Goal: Information Seeking & Learning: Check status

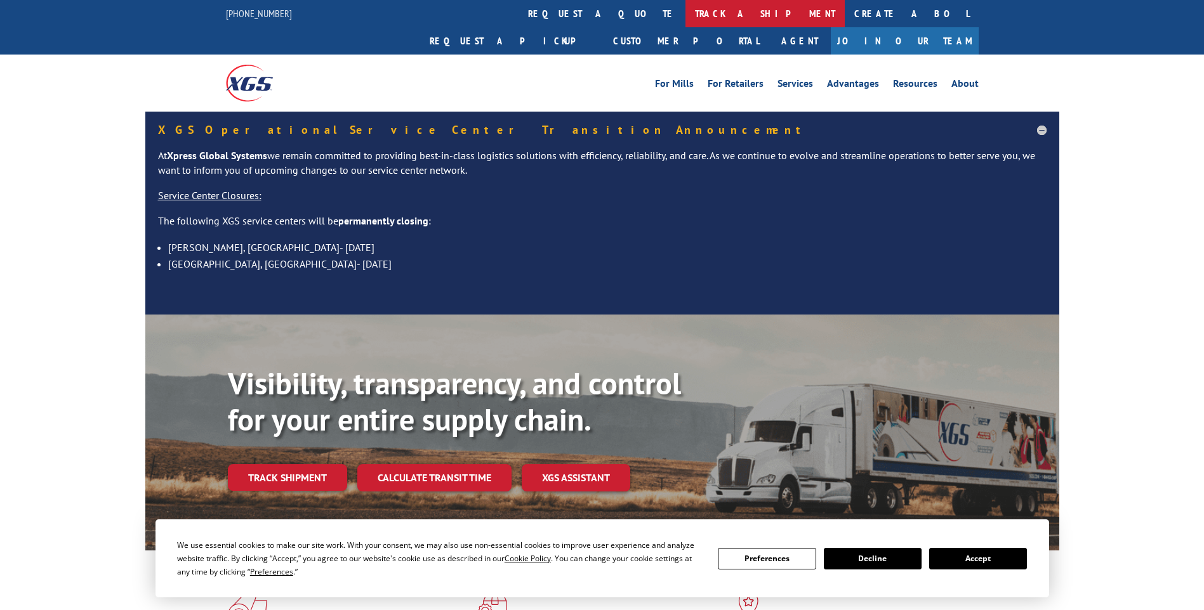
click at [685, 6] on link "track a shipment" at bounding box center [764, 13] width 159 height 27
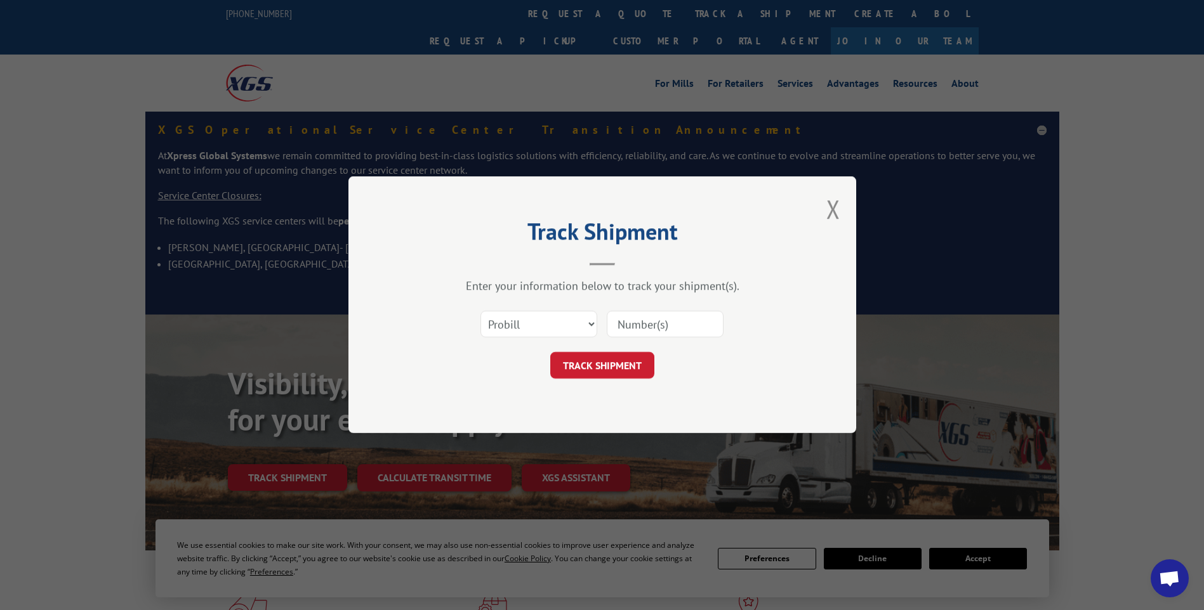
click at [622, 327] on input at bounding box center [665, 325] width 117 height 27
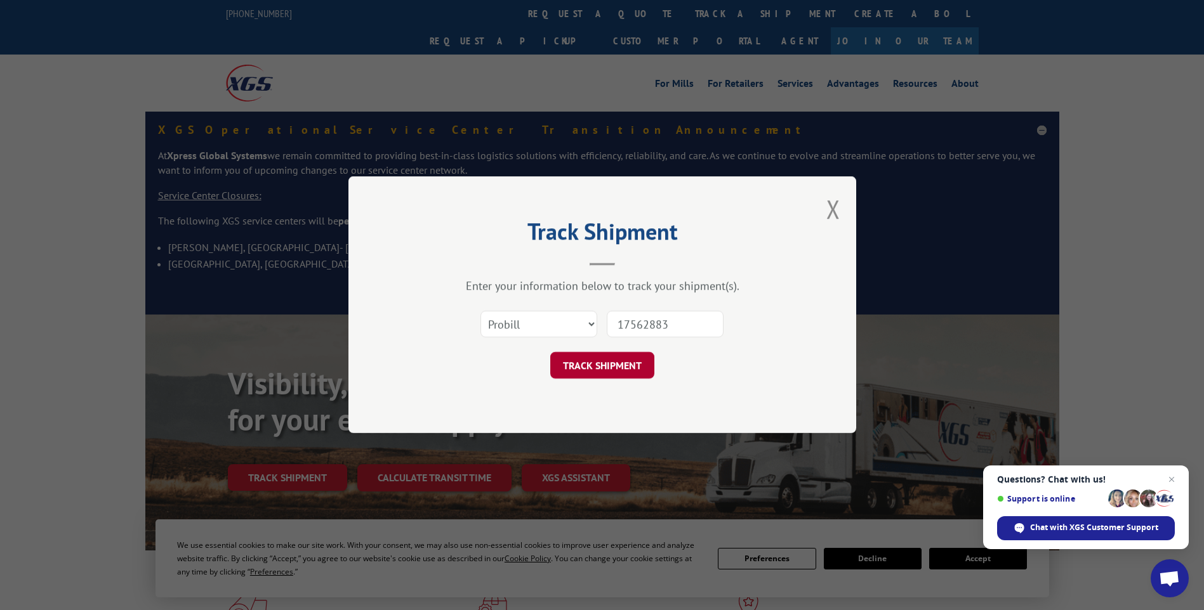
type input "17562883"
click at [632, 367] on button "TRACK SHIPMENT" at bounding box center [602, 366] width 104 height 27
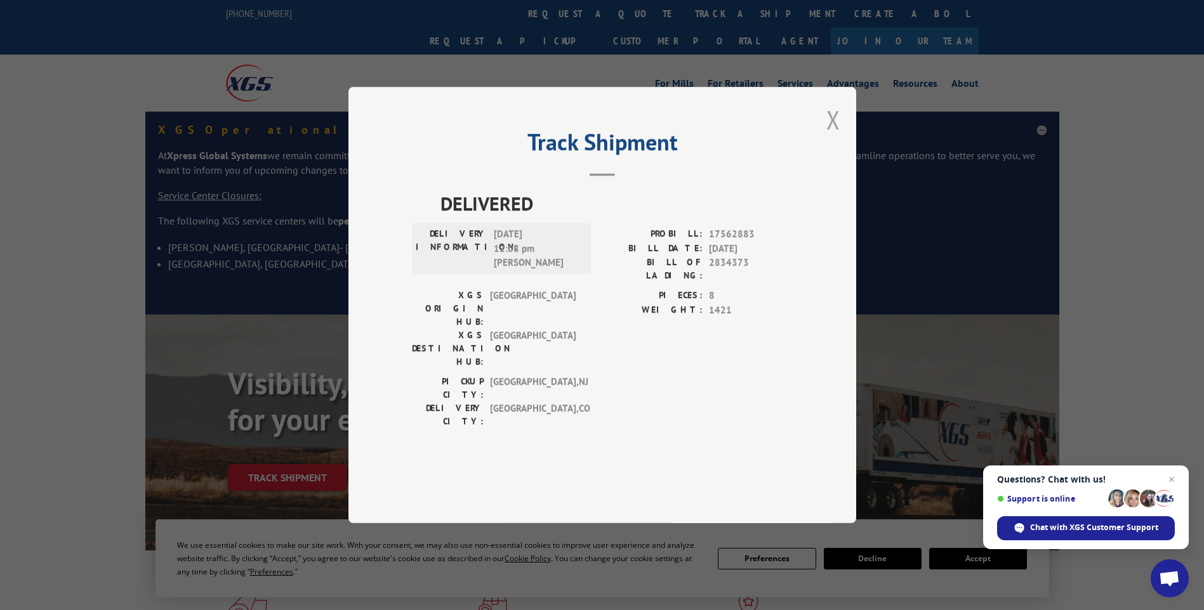
click at [830, 136] on button "Close modal" at bounding box center [833, 120] width 14 height 34
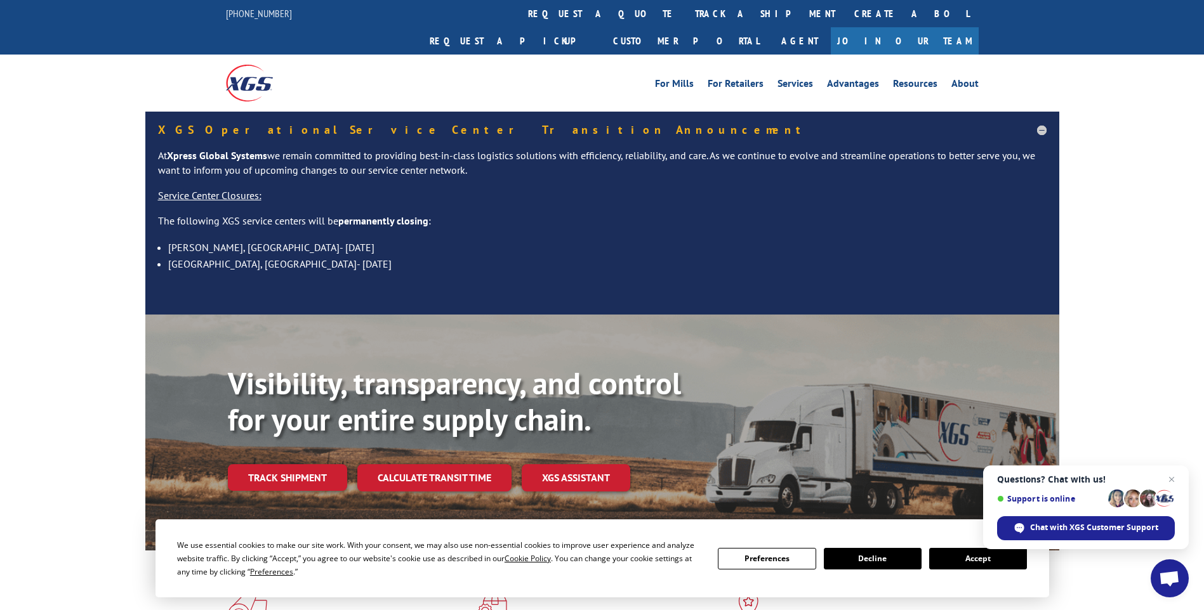
click at [685, 13] on link "track a shipment" at bounding box center [764, 13] width 159 height 27
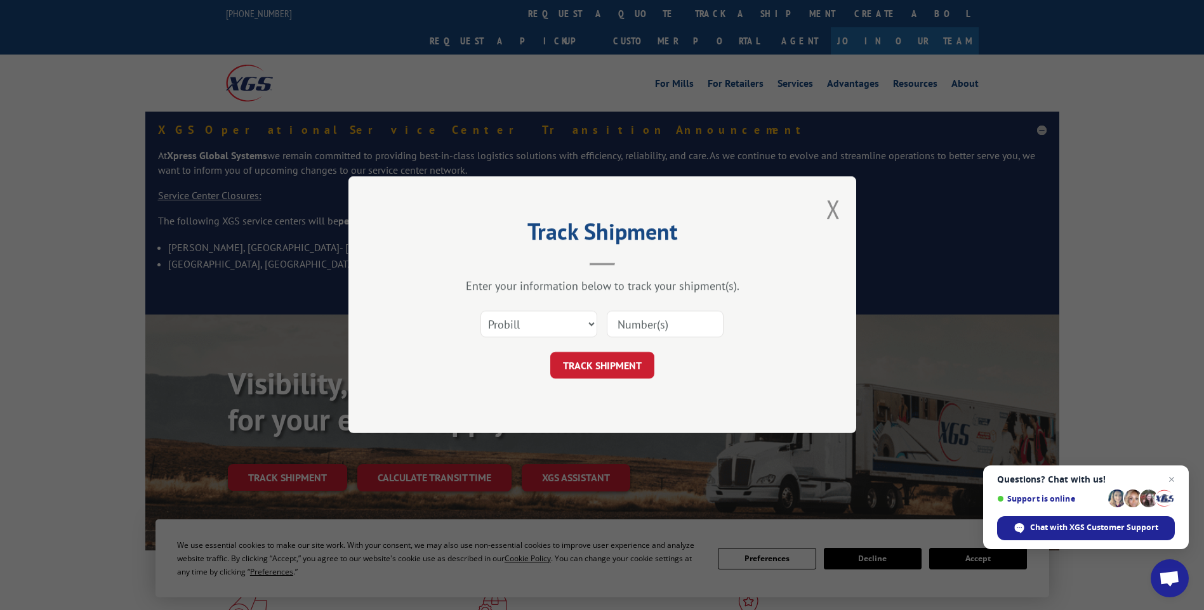
click at [633, 318] on input at bounding box center [665, 325] width 117 height 27
type input "17564718"
click at [578, 366] on button "TRACK SHIPMENT" at bounding box center [602, 366] width 104 height 27
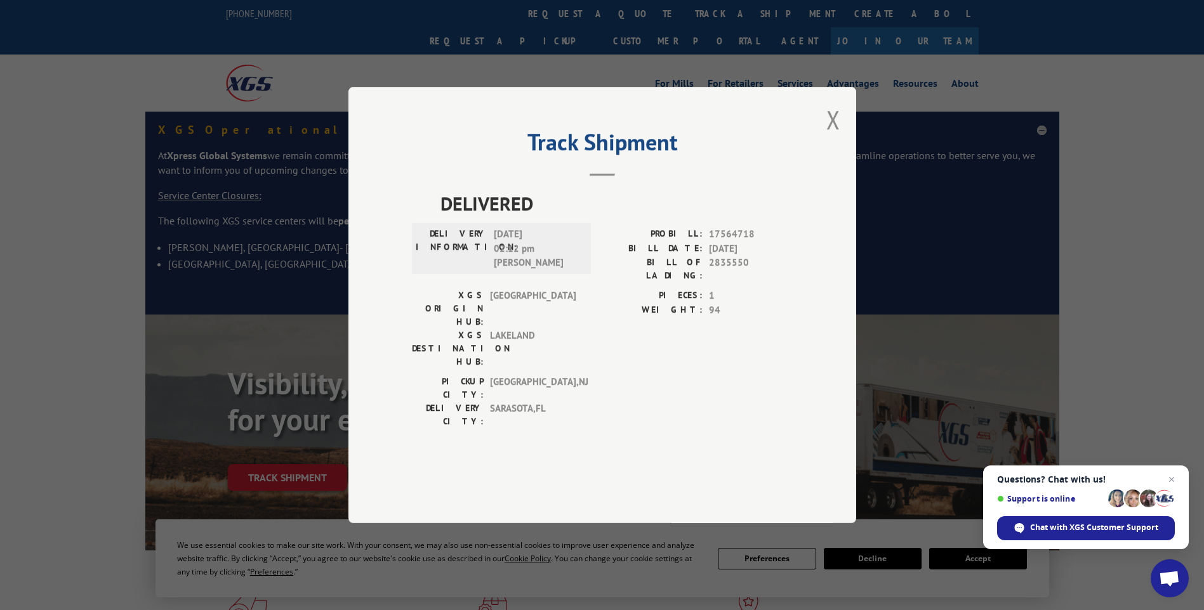
click at [836, 136] on button "Close modal" at bounding box center [833, 120] width 14 height 34
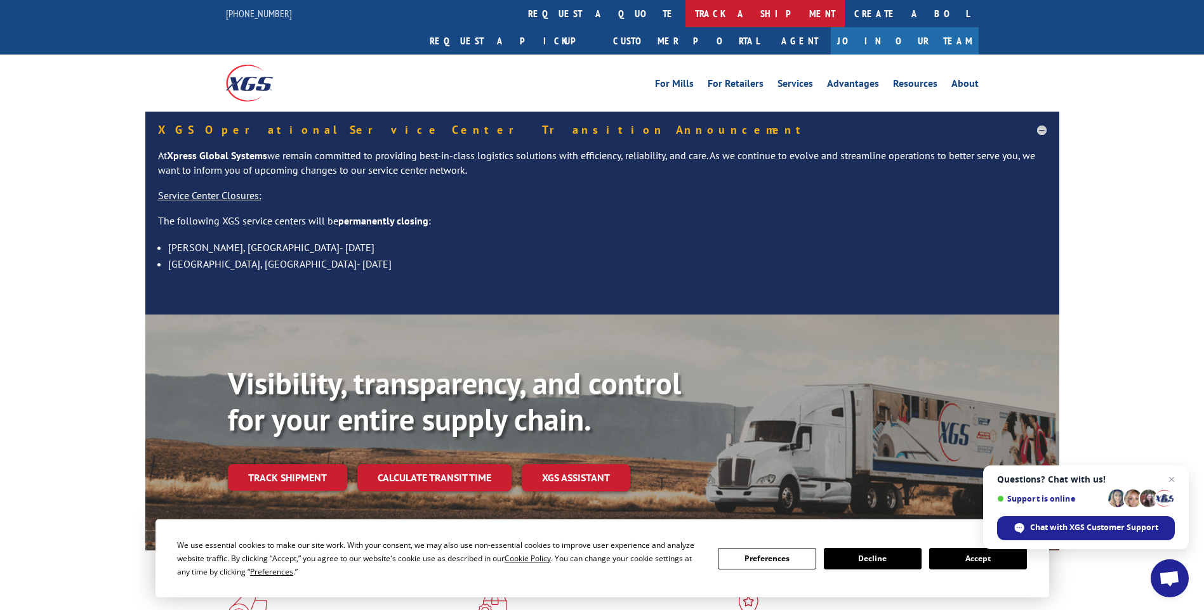
click at [685, 14] on link "track a shipment" at bounding box center [764, 13] width 159 height 27
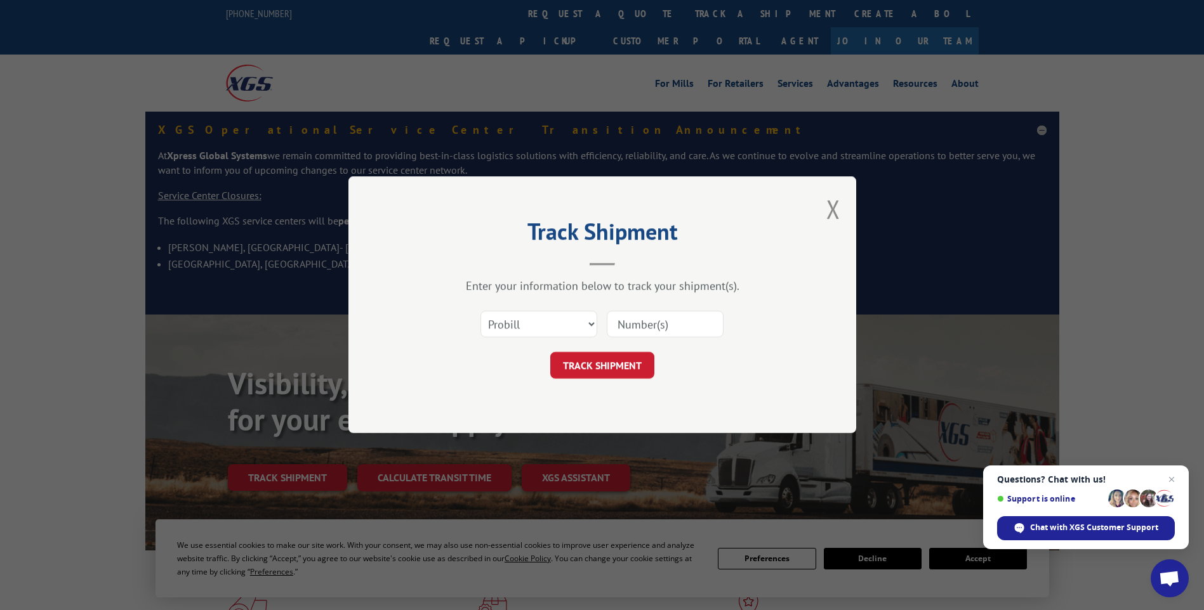
click at [635, 321] on input at bounding box center [665, 325] width 117 height 27
type input "16934895"
click at [629, 370] on button "TRACK SHIPMENT" at bounding box center [602, 366] width 104 height 27
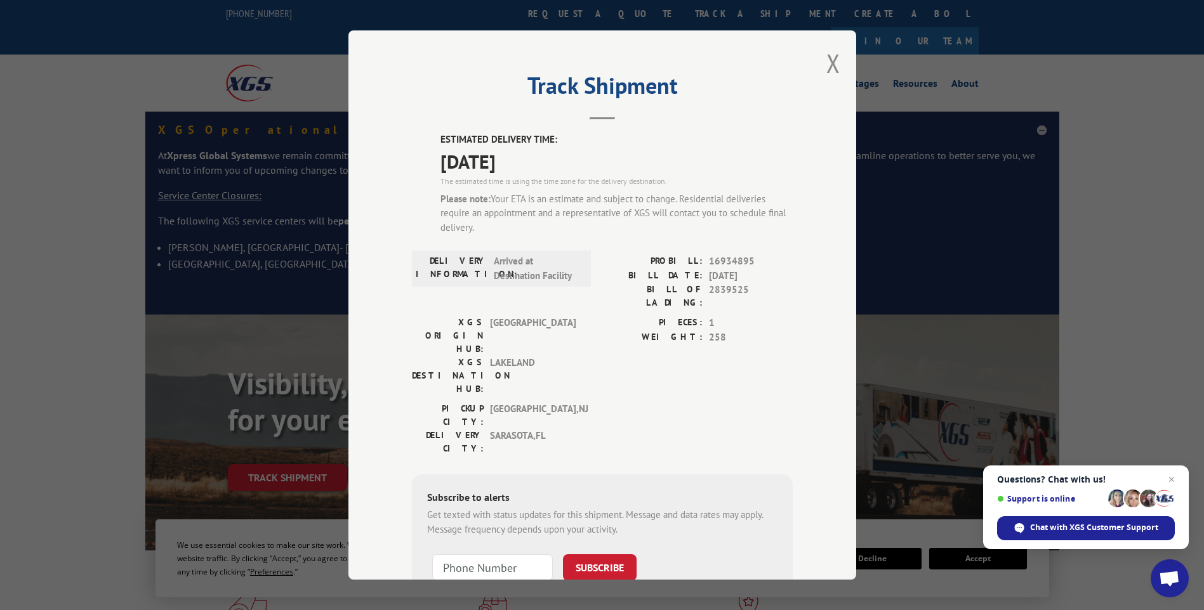
scroll to position [80, 0]
